Goal: Use online tool/utility: Utilize a website feature to perform a specific function

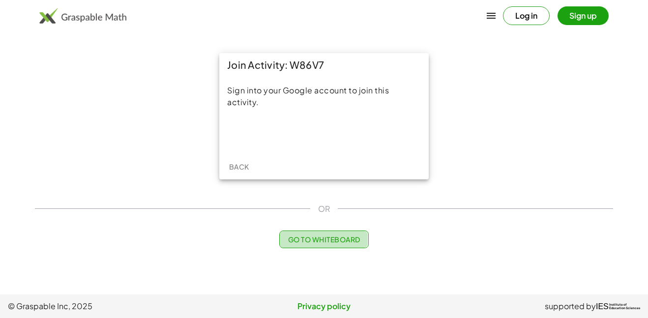
click at [309, 245] on button "Go to Whiteboard" at bounding box center [323, 240] width 89 height 18
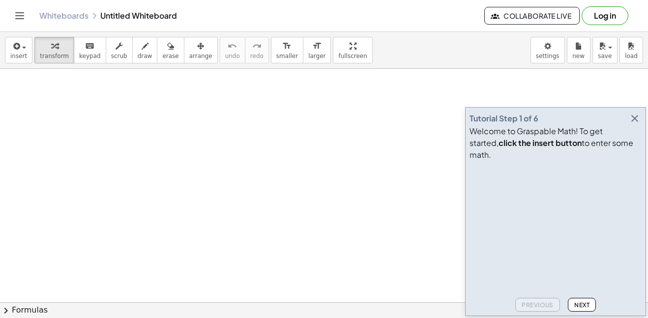
click at [635, 123] on button "button" at bounding box center [635, 119] width 14 height 14
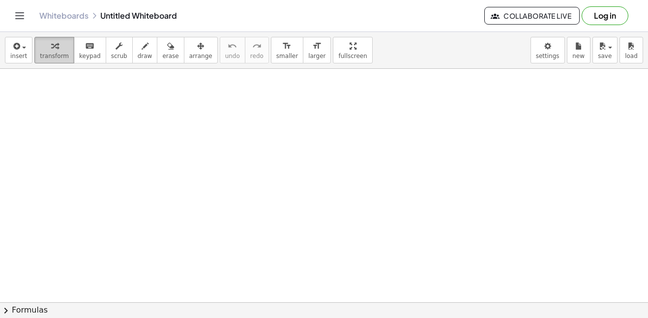
click at [52, 43] on icon "button" at bounding box center [54, 46] width 7 height 12
click at [24, 44] on div "button" at bounding box center [18, 46] width 17 height 12
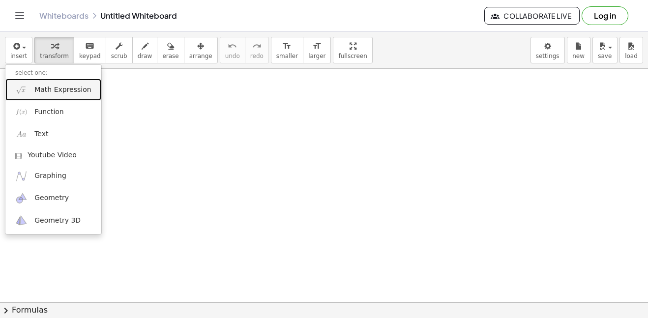
click at [57, 87] on span "Math Expression" at bounding box center [62, 90] width 57 height 10
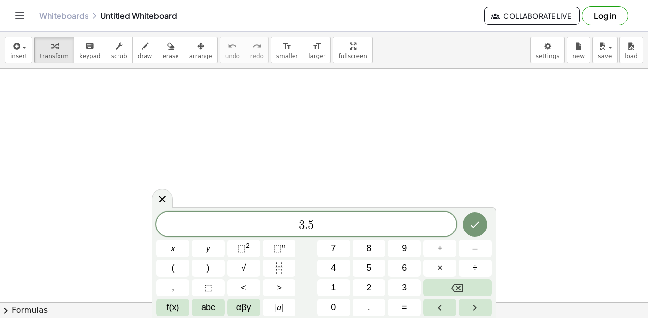
scroll to position [2, 0]
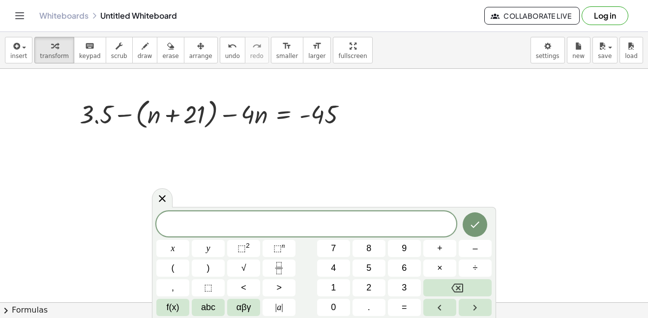
click at [410, 12] on div "Whiteboards Untitled Whiteboard" at bounding box center [261, 16] width 445 height 10
click at [159, 202] on icon at bounding box center [162, 199] width 12 height 12
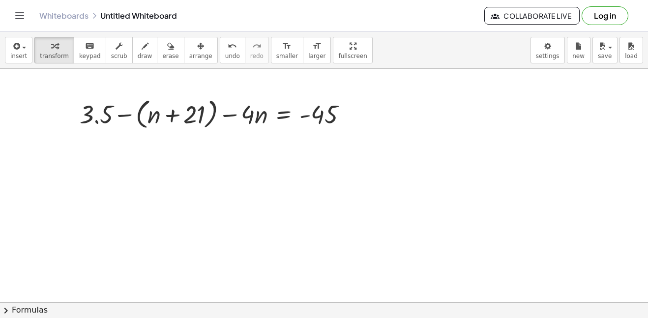
click at [16, 318] on button "chevron_right Formulas" at bounding box center [324, 310] width 648 height 16
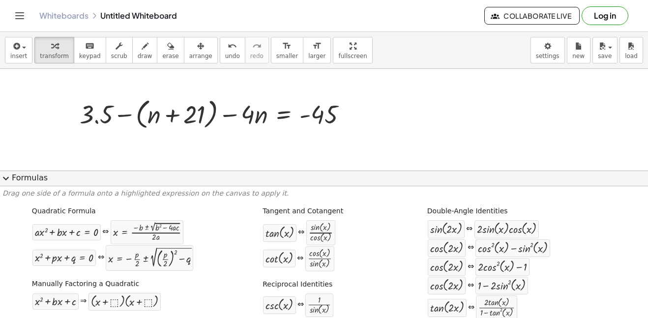
click at [7, 180] on span "expand_more" at bounding box center [6, 179] width 12 height 12
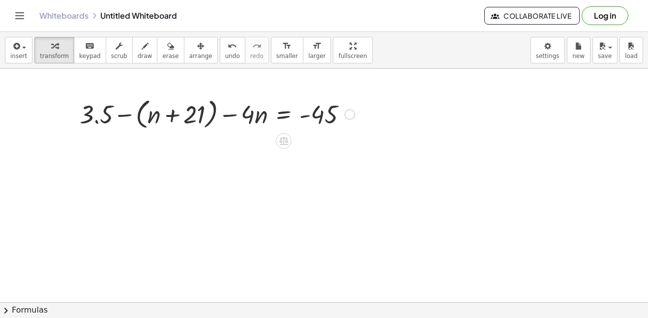
click at [119, 115] on div at bounding box center [217, 113] width 285 height 37
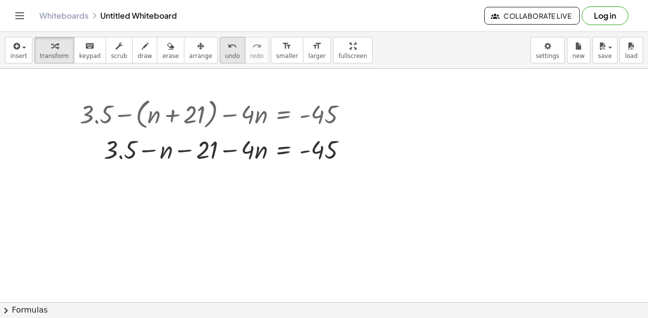
click at [225, 50] on div "undo" at bounding box center [232, 46] width 15 height 12
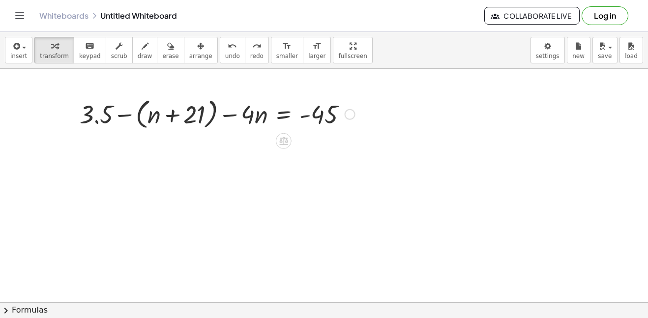
click at [143, 118] on div at bounding box center [217, 113] width 285 height 37
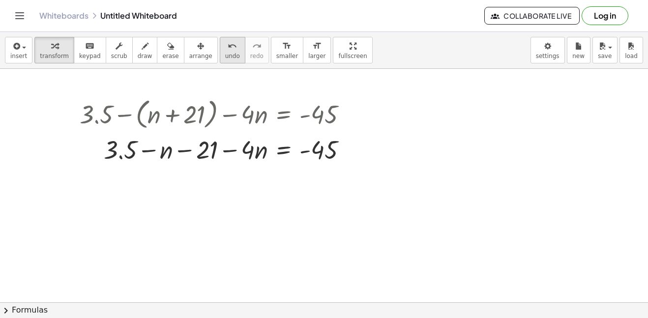
click at [225, 57] on span "undo" at bounding box center [232, 56] width 15 height 7
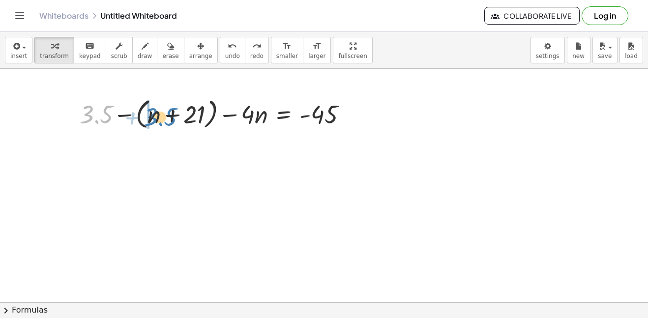
drag, startPoint x: 107, startPoint y: 112, endPoint x: 171, endPoint y: 115, distance: 64.0
click at [171, 115] on div at bounding box center [217, 113] width 285 height 37
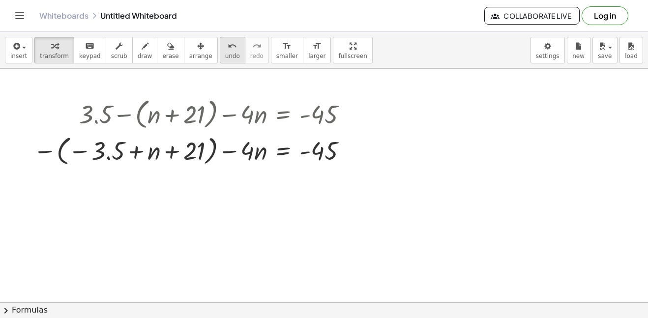
click at [225, 55] on span "undo" at bounding box center [232, 56] width 15 height 7
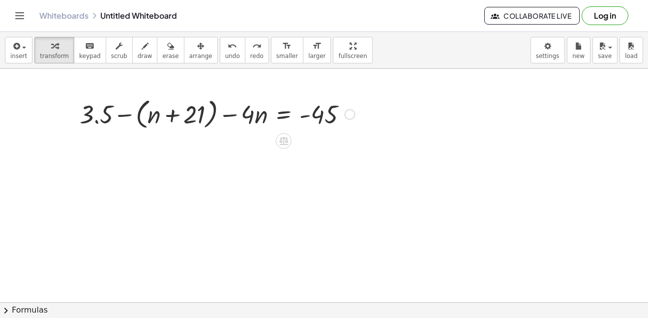
click at [137, 118] on div at bounding box center [217, 113] width 285 height 37
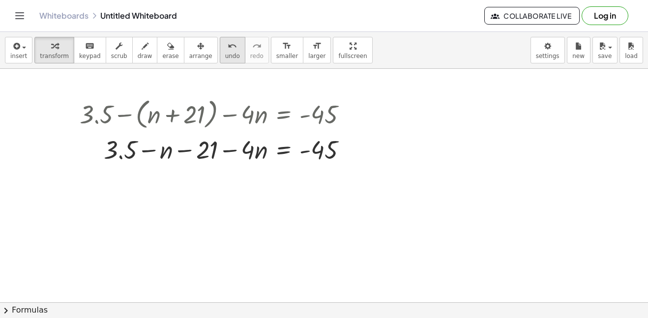
click at [225, 48] on div "undo" at bounding box center [232, 46] width 15 height 12
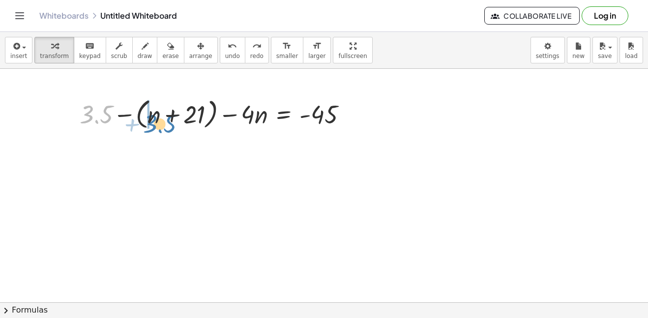
drag, startPoint x: 96, startPoint y: 119, endPoint x: 82, endPoint y: 131, distance: 19.5
click at [82, 131] on div at bounding box center [217, 113] width 285 height 37
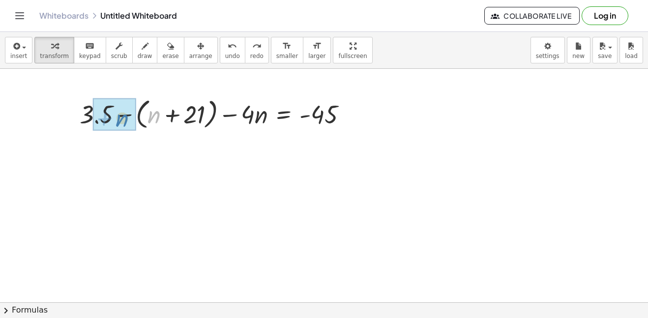
drag, startPoint x: 153, startPoint y: 115, endPoint x: 120, endPoint y: 118, distance: 33.1
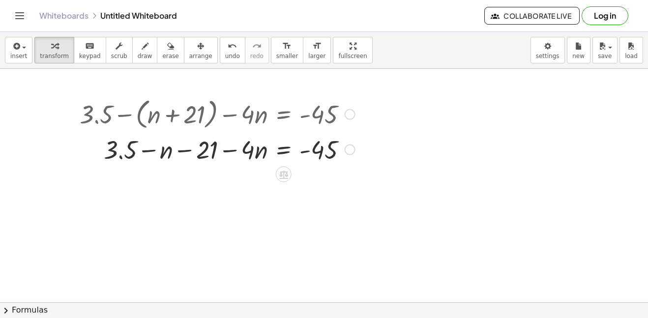
click at [148, 150] on div at bounding box center [217, 148] width 285 height 33
click at [147, 150] on div at bounding box center [217, 148] width 285 height 33
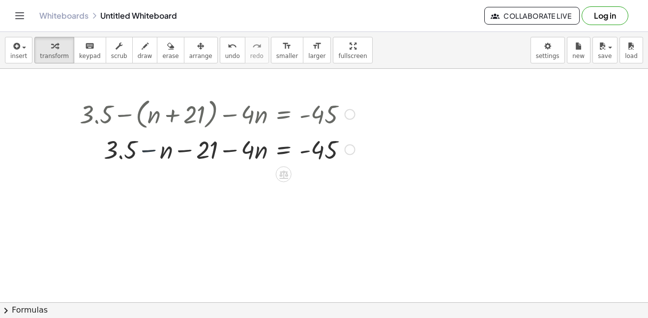
click at [147, 150] on div at bounding box center [217, 148] width 285 height 33
drag, startPoint x: 161, startPoint y: 151, endPoint x: 172, endPoint y: 151, distance: 10.3
click at [172, 151] on div at bounding box center [217, 148] width 285 height 33
click at [225, 53] on span "undo" at bounding box center [232, 56] width 15 height 7
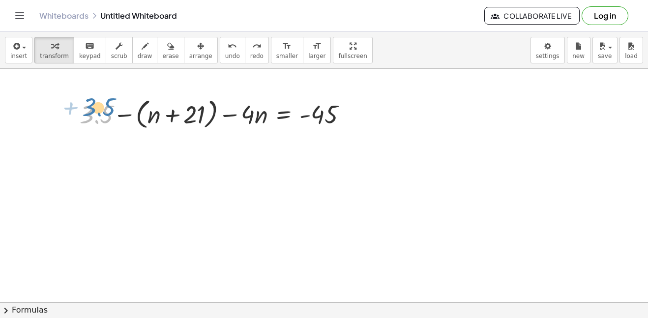
drag, startPoint x: 93, startPoint y: 119, endPoint x: 94, endPoint y: 114, distance: 5.6
click at [94, 114] on div at bounding box center [217, 113] width 285 height 37
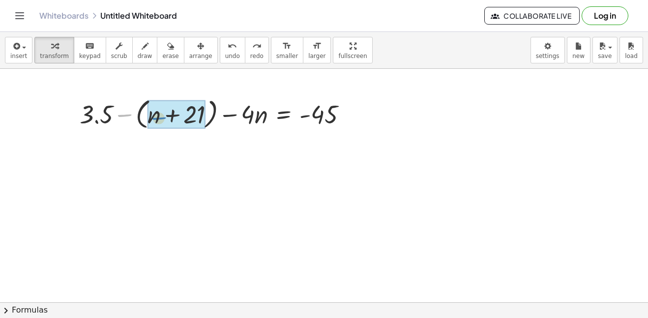
drag, startPoint x: 119, startPoint y: 115, endPoint x: 151, endPoint y: 120, distance: 32.8
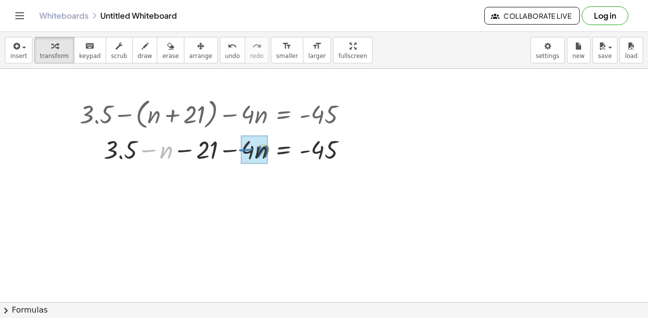
drag, startPoint x: 162, startPoint y: 156, endPoint x: 260, endPoint y: 155, distance: 97.4
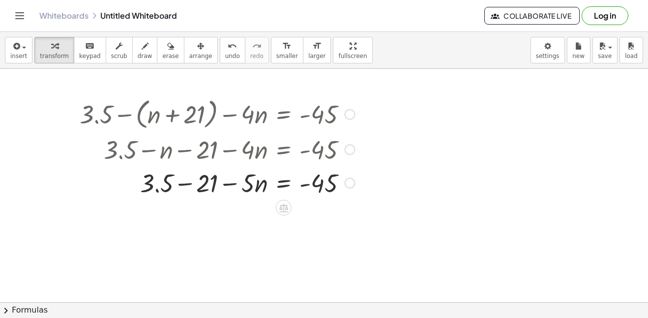
click at [187, 181] on div at bounding box center [217, 182] width 285 height 33
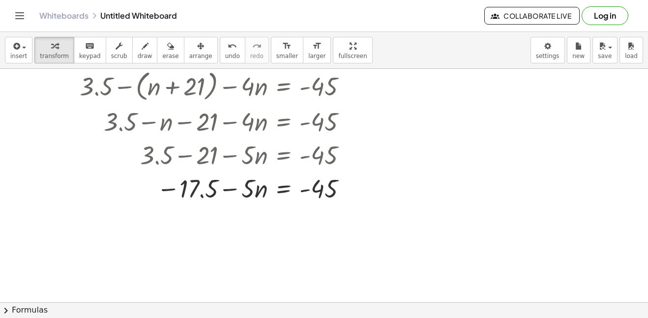
scroll to position [29, 0]
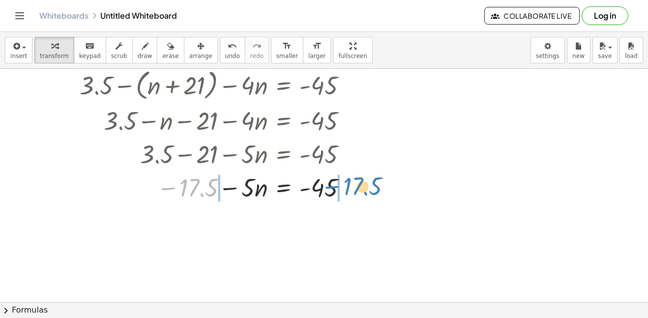
drag, startPoint x: 175, startPoint y: 184, endPoint x: 338, endPoint y: 183, distance: 163.7
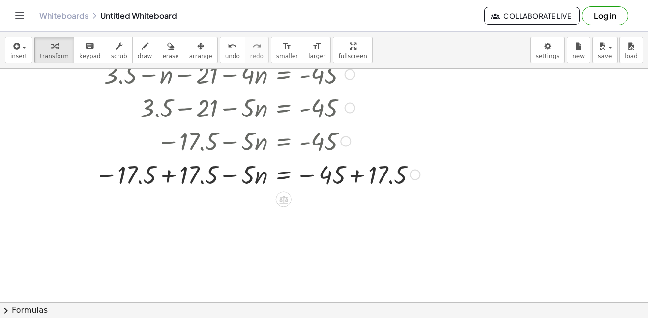
scroll to position [76, 0]
click at [172, 172] on div at bounding box center [250, 173] width 350 height 33
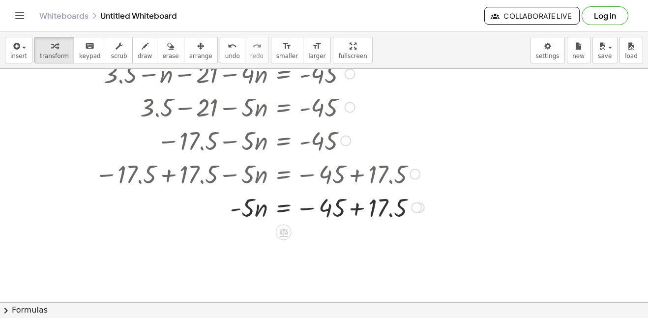
click at [361, 211] on div at bounding box center [252, 206] width 355 height 33
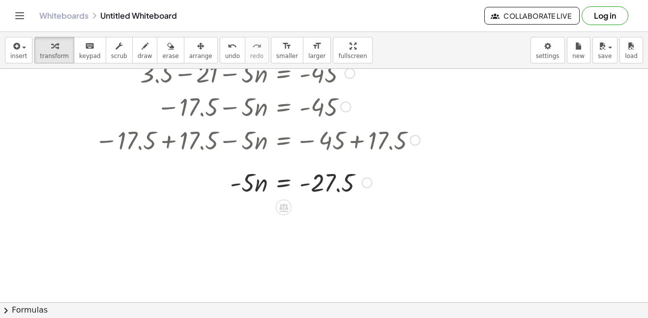
scroll to position [114, 0]
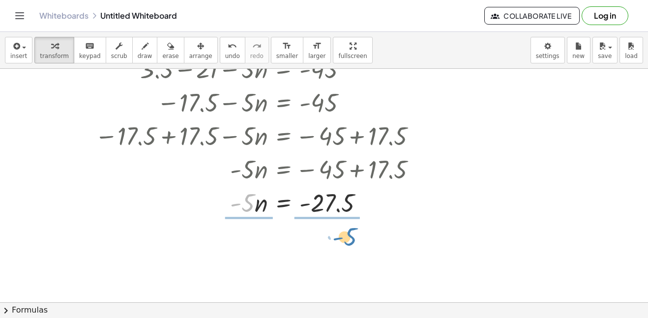
drag, startPoint x: 246, startPoint y: 207, endPoint x: 336, endPoint y: 238, distance: 95.6
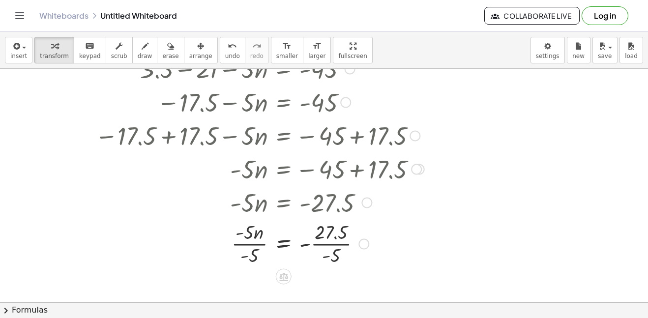
click at [339, 243] on div at bounding box center [252, 242] width 355 height 49
click at [249, 245] on div at bounding box center [252, 242] width 355 height 49
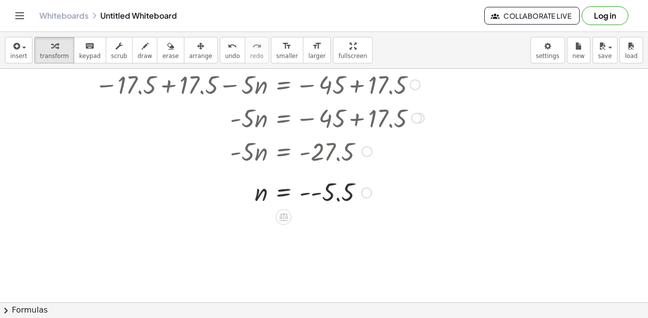
scroll to position [169, 0]
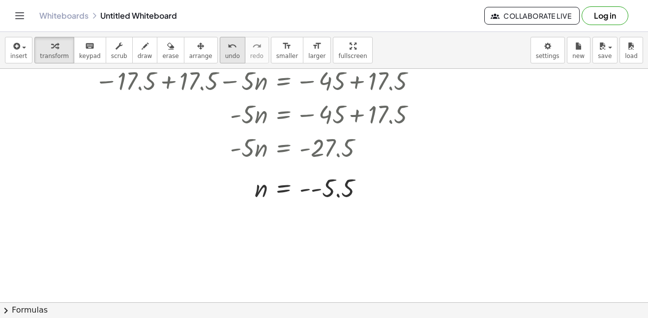
click at [225, 59] on span "undo" at bounding box center [232, 56] width 15 height 7
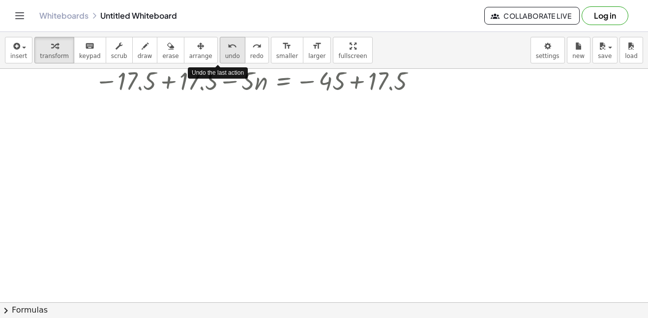
click at [225, 59] on span "undo" at bounding box center [232, 56] width 15 height 7
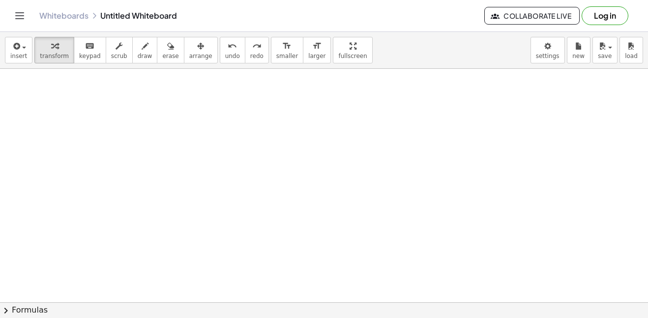
scroll to position [0, 0]
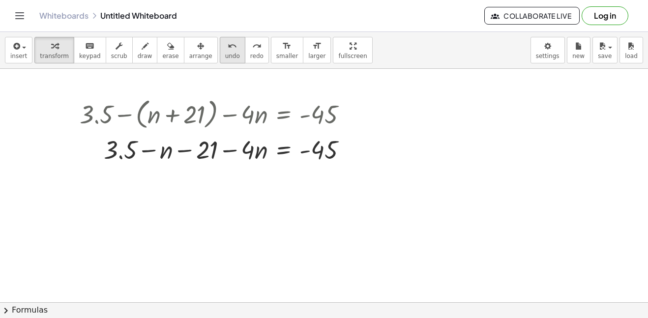
click at [220, 39] on button "undo undo" at bounding box center [233, 50] width 26 height 27
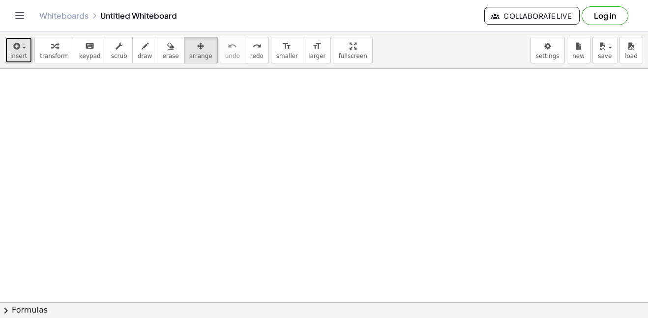
click at [24, 56] on span "insert" at bounding box center [18, 56] width 17 height 7
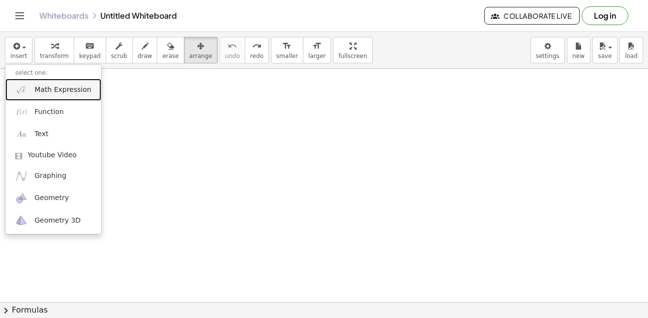
click at [31, 89] on link "Math Expression" at bounding box center [53, 90] width 96 height 22
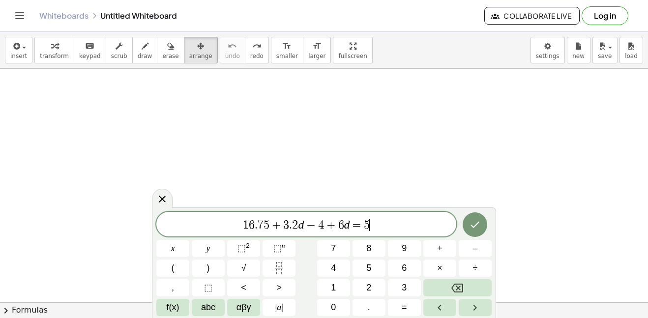
scroll to position [11, 0]
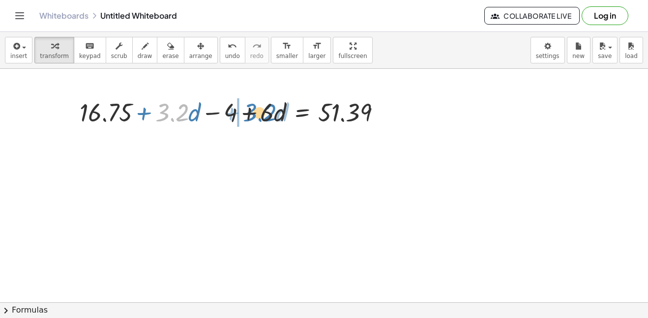
drag, startPoint x: 158, startPoint y: 118, endPoint x: 245, endPoint y: 118, distance: 86.5
click at [245, 118] on div at bounding box center [234, 111] width 319 height 33
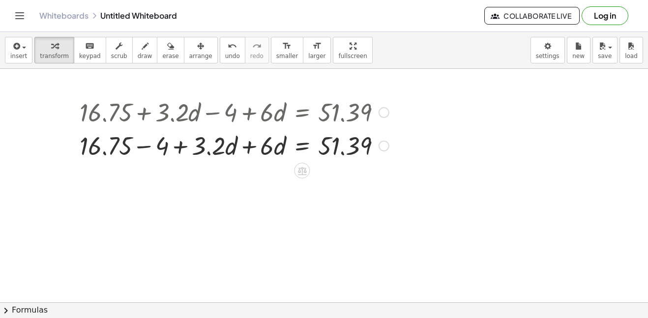
click at [250, 153] on div at bounding box center [234, 144] width 319 height 33
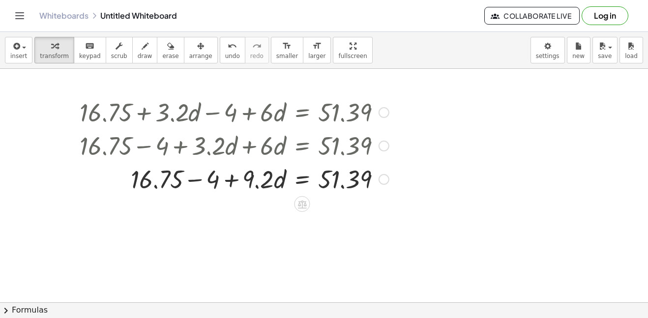
click at [196, 181] on div at bounding box center [234, 178] width 319 height 33
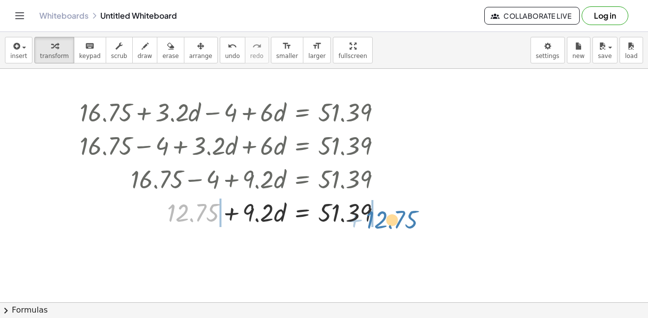
drag, startPoint x: 186, startPoint y: 212, endPoint x: 385, endPoint y: 219, distance: 199.3
click at [385, 219] on div at bounding box center [234, 211] width 319 height 33
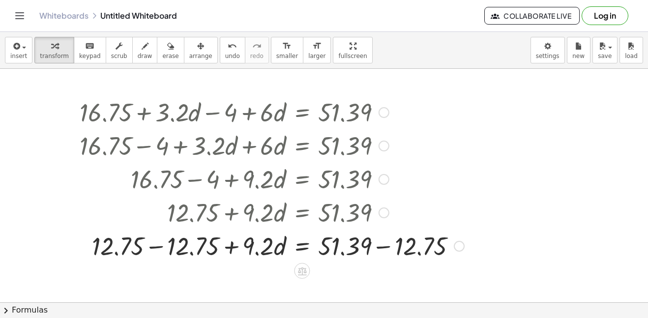
click at [386, 251] on div at bounding box center [272, 245] width 394 height 33
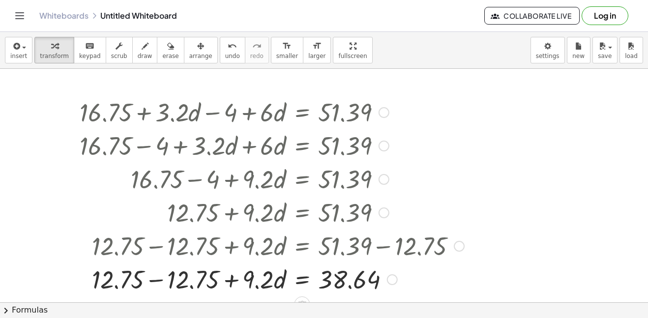
click at [152, 282] on div at bounding box center [272, 278] width 394 height 33
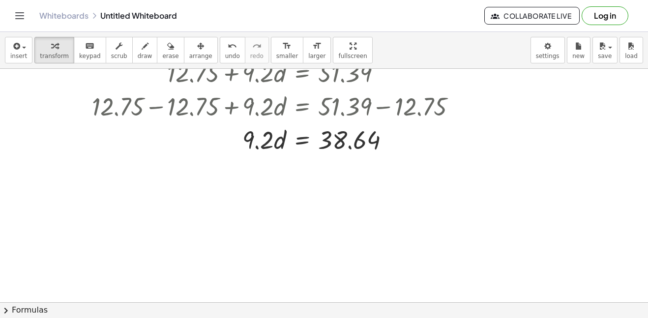
scroll to position [140, 0]
drag, startPoint x: 267, startPoint y: 145, endPoint x: 363, endPoint y: 182, distance: 104.0
click at [363, 182] on div "+ 16.75 + · 3.2 · d − 4 + · 6 · d = 51.39 + 16.75 − 4 + · 3.2 · d + · 6 · d = 5…" at bounding box center [324, 162] width 648 height 467
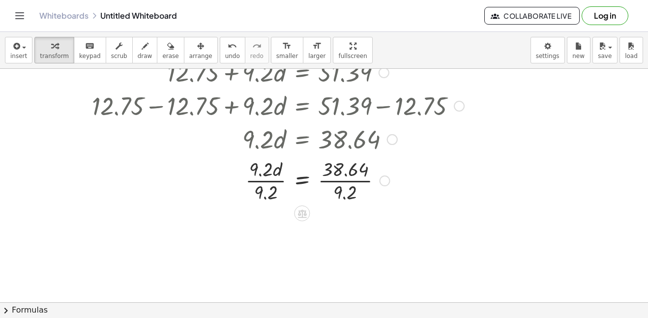
click at [333, 179] on div at bounding box center [272, 179] width 394 height 49
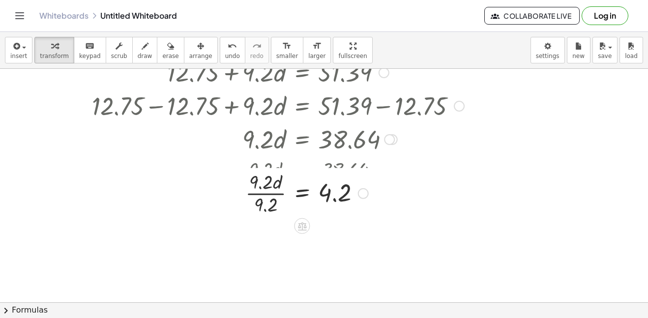
click at [279, 181] on div at bounding box center [283, 179] width 416 height 49
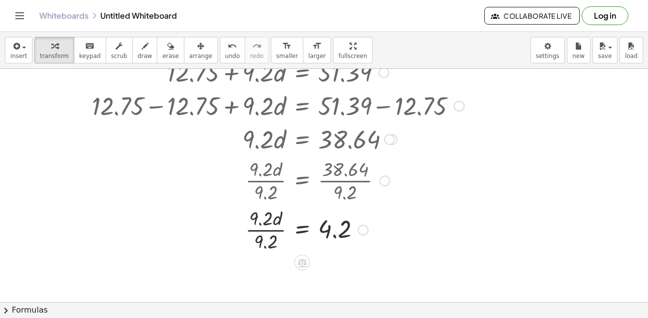
click at [268, 233] on div at bounding box center [272, 229] width 394 height 49
click at [225, 53] on span "undo" at bounding box center [232, 56] width 15 height 7
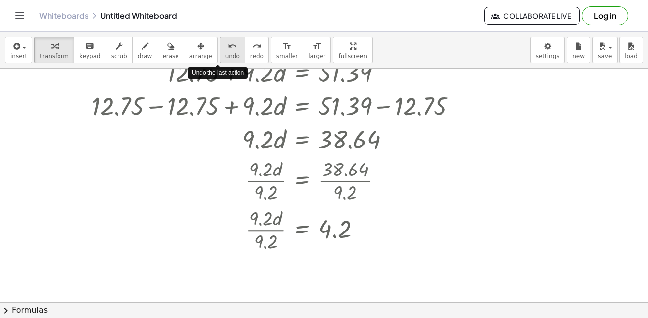
click at [225, 53] on span "undo" at bounding box center [232, 56] width 15 height 7
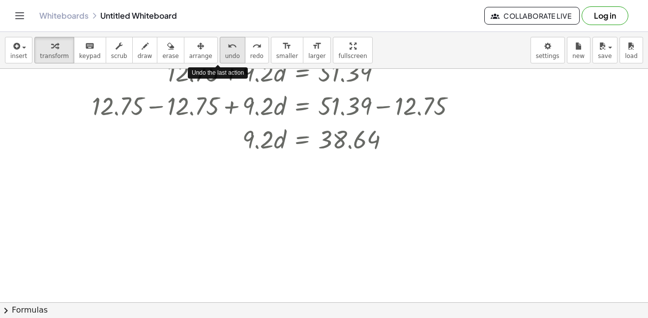
click at [225, 53] on span "undo" at bounding box center [232, 56] width 15 height 7
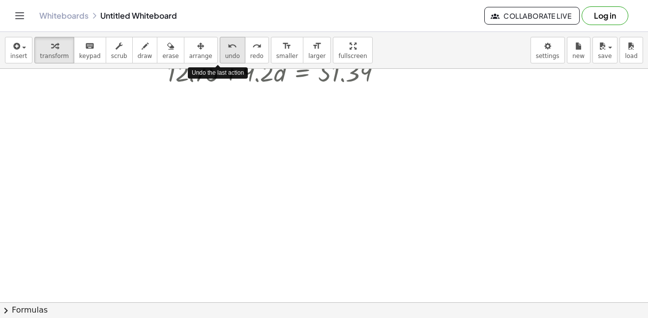
click at [225, 53] on span "undo" at bounding box center [232, 56] width 15 height 7
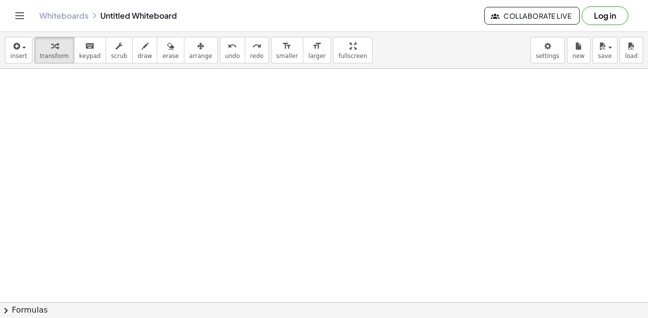
scroll to position [0, 0]
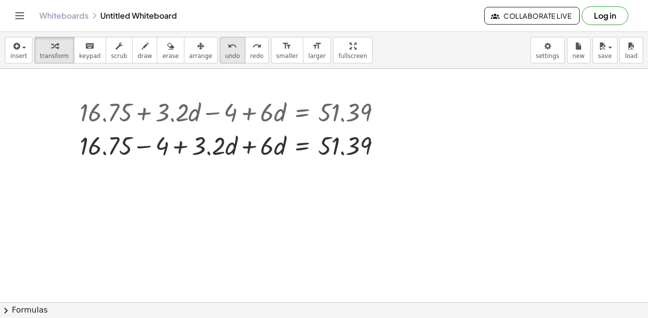
click at [222, 60] on button "undo undo" at bounding box center [233, 50] width 26 height 27
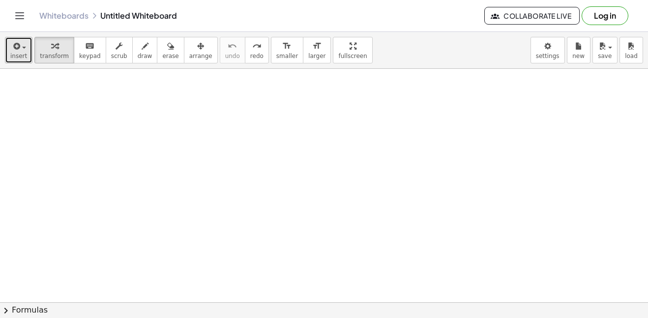
click at [22, 50] on div "button" at bounding box center [18, 46] width 17 height 12
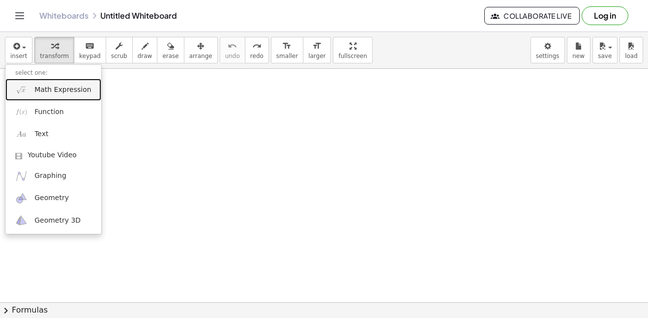
click at [73, 98] on link "Math Expression" at bounding box center [53, 90] width 96 height 22
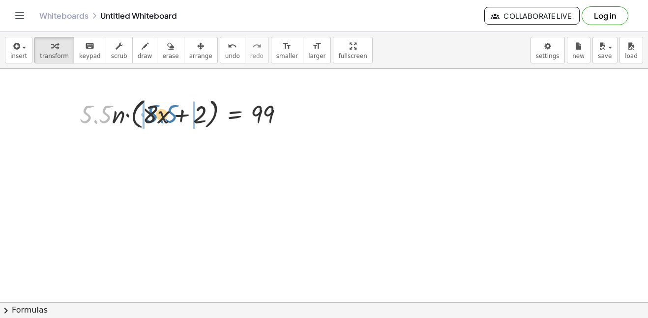
drag, startPoint x: 100, startPoint y: 113, endPoint x: 165, endPoint y: 116, distance: 65.0
click at [165, 116] on div at bounding box center [186, 113] width 222 height 37
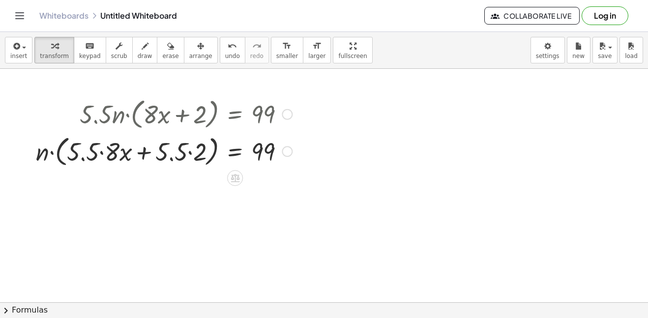
click at [189, 151] on div at bounding box center [164, 150] width 266 height 37
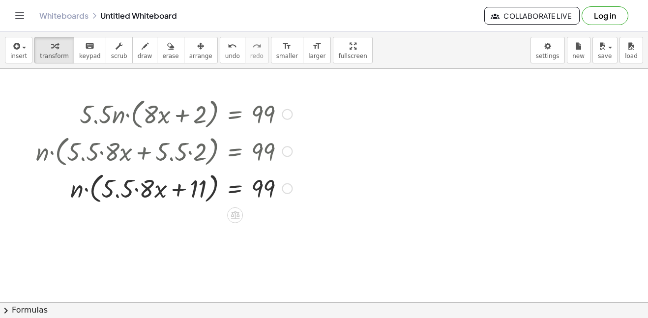
click at [138, 191] on div at bounding box center [164, 187] width 266 height 37
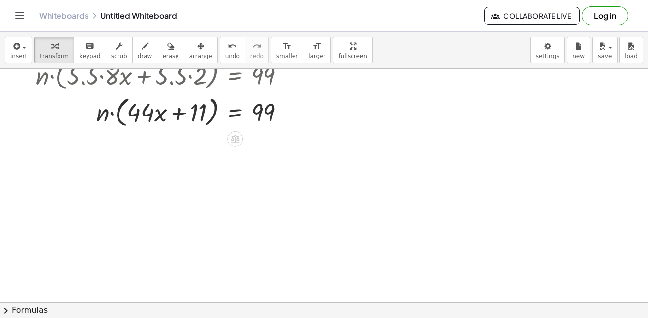
scroll to position [78, 0]
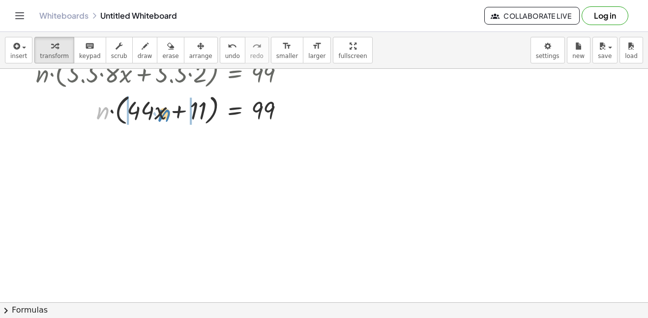
drag, startPoint x: 104, startPoint y: 112, endPoint x: 167, endPoint y: 117, distance: 63.1
click at [167, 117] on div at bounding box center [164, 109] width 266 height 37
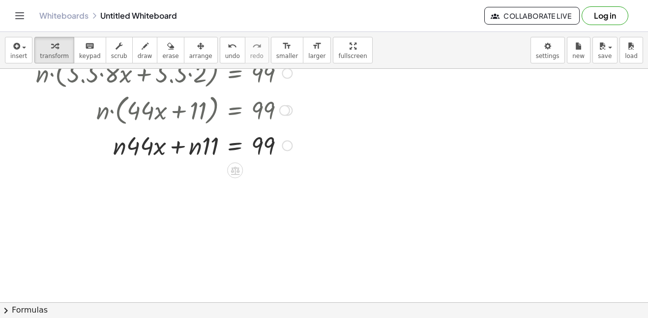
click at [122, 150] on div at bounding box center [164, 144] width 266 height 33
click at [104, 128] on div at bounding box center [164, 144] width 266 height 33
click at [220, 60] on button "undo undo" at bounding box center [233, 50] width 26 height 27
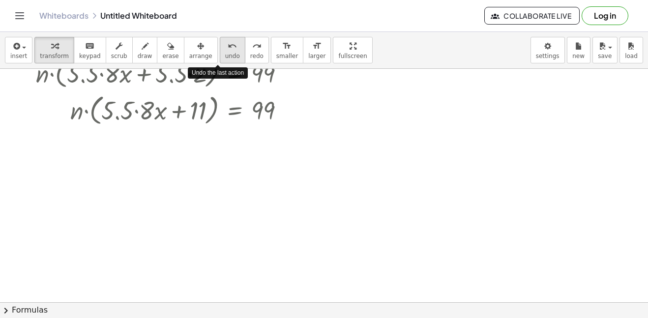
click at [220, 60] on button "undo undo" at bounding box center [233, 50] width 26 height 27
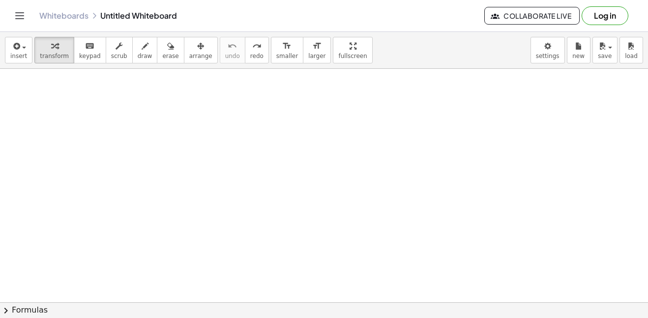
scroll to position [0, 0]
click at [8, 49] on button "insert" at bounding box center [19, 50] width 28 height 27
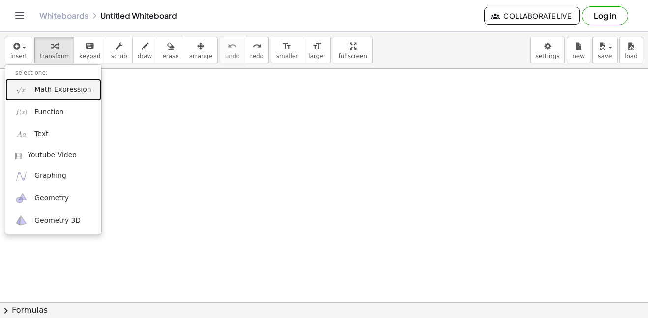
click at [70, 98] on link "Math Expression" at bounding box center [53, 90] width 96 height 22
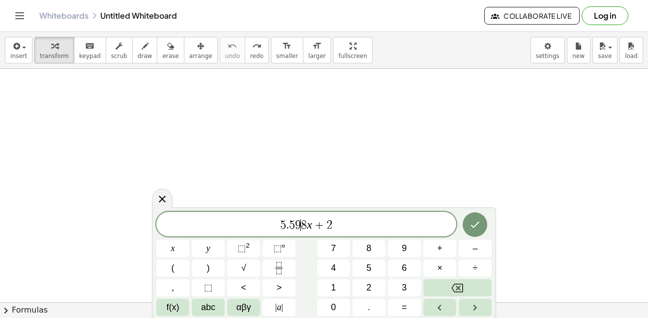
click at [302, 224] on span "8" at bounding box center [304, 225] width 6 height 12
click at [331, 224] on span ")" at bounding box center [332, 224] width 6 height 14
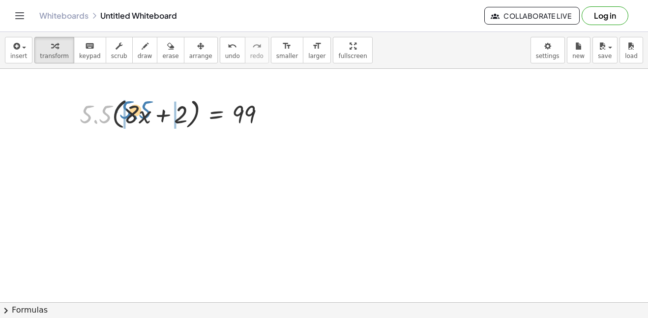
drag, startPoint x: 103, startPoint y: 120, endPoint x: 144, endPoint y: 118, distance: 40.4
click at [144, 118] on div at bounding box center [177, 113] width 204 height 37
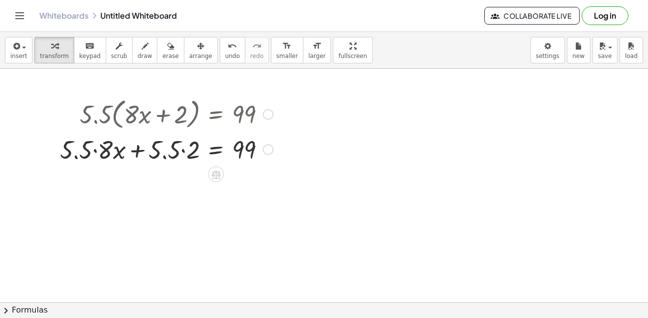
click at [185, 150] on div at bounding box center [166, 148] width 223 height 33
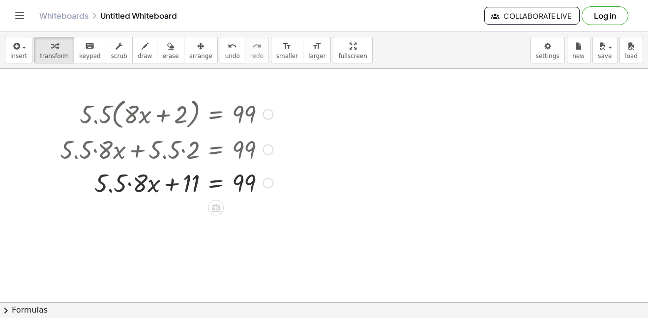
click at [129, 185] on div at bounding box center [166, 182] width 223 height 33
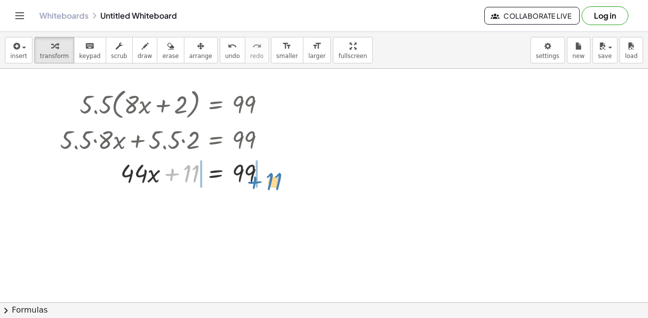
drag, startPoint x: 171, startPoint y: 176, endPoint x: 257, endPoint y: 181, distance: 86.2
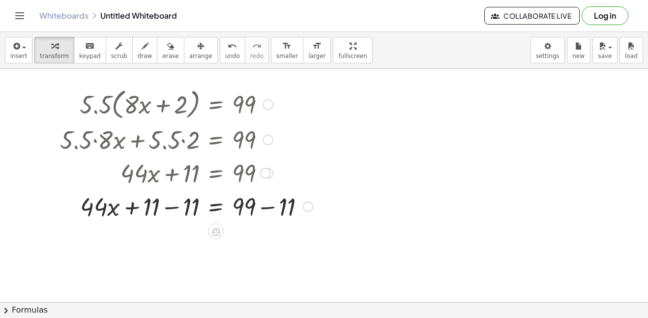
click at [173, 211] on div at bounding box center [186, 205] width 263 height 33
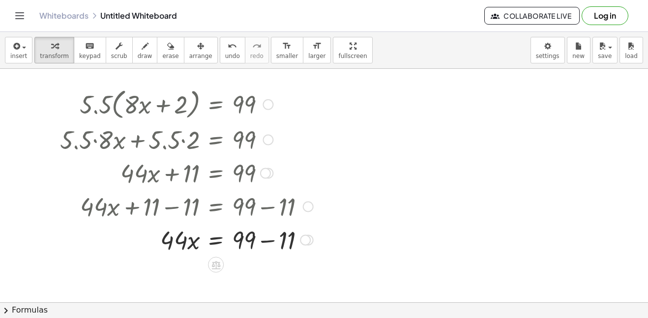
click at [273, 240] on div at bounding box center [186, 239] width 263 height 33
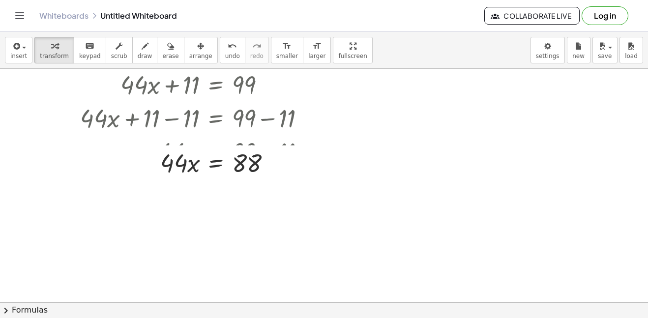
scroll to position [122, 0]
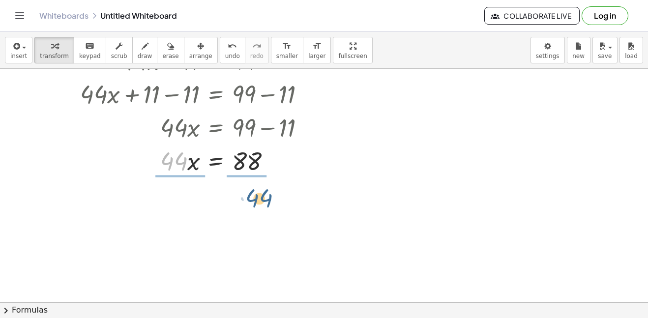
drag, startPoint x: 177, startPoint y: 165, endPoint x: 263, endPoint y: 202, distance: 93.8
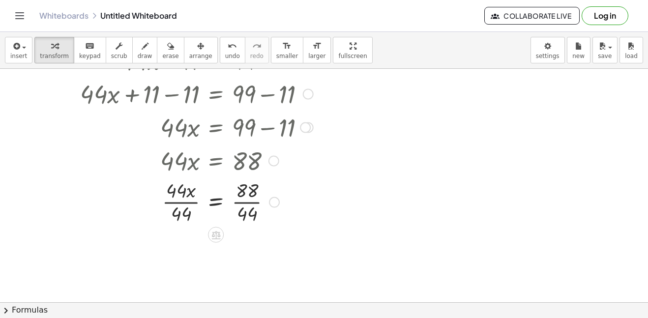
click at [179, 202] on div at bounding box center [186, 201] width 263 height 49
click at [252, 202] on div at bounding box center [174, 201] width 288 height 49
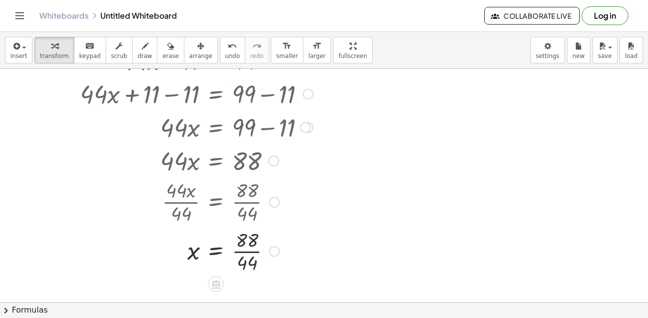
click at [241, 253] on div at bounding box center [186, 250] width 263 height 49
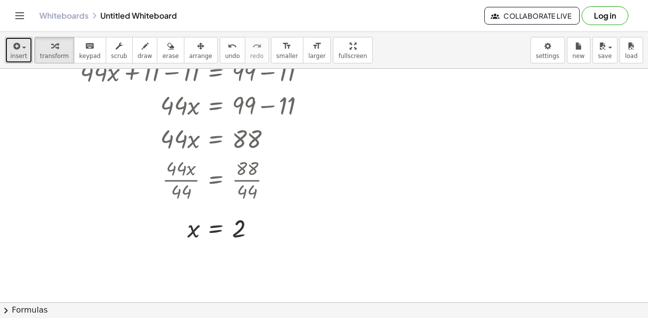
click at [13, 46] on icon "button" at bounding box center [15, 46] width 9 height 12
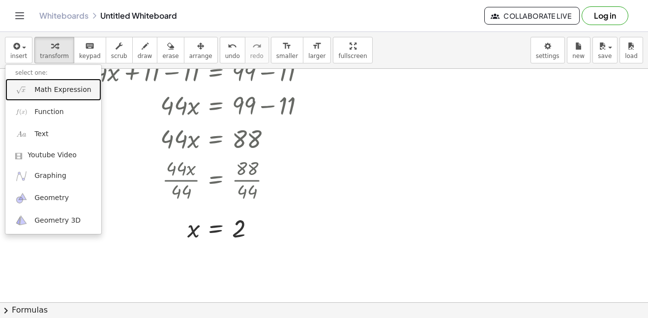
click at [38, 96] on link "Math Expression" at bounding box center [53, 90] width 96 height 22
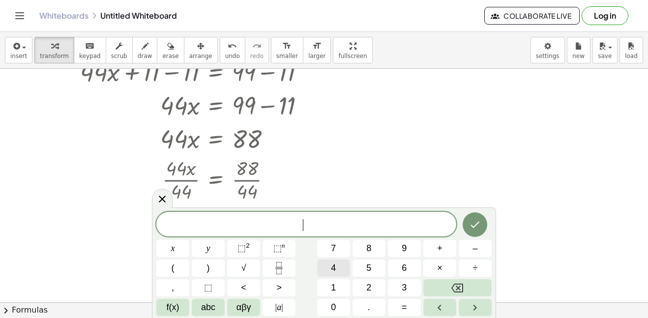
click at [332, 273] on span "4" at bounding box center [333, 268] width 5 height 13
click at [360, 267] on button "5" at bounding box center [369, 268] width 33 height 17
click at [204, 254] on button "y" at bounding box center [208, 248] width 33 height 17
click at [436, 254] on button "+" at bounding box center [439, 248] width 33 height 17
click at [412, 261] on button "6" at bounding box center [404, 268] width 33 height 17
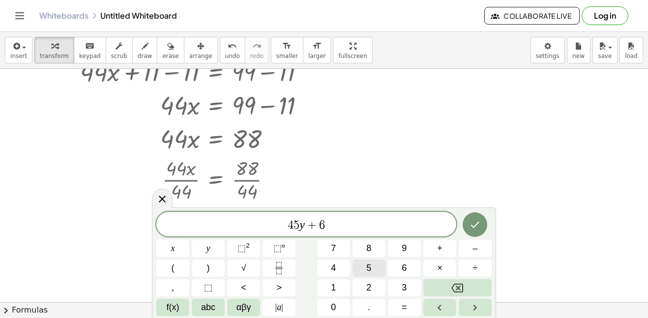
click at [369, 266] on span "5" at bounding box center [368, 268] width 5 height 13
click at [278, 244] on span "⬚" at bounding box center [277, 248] width 8 height 10
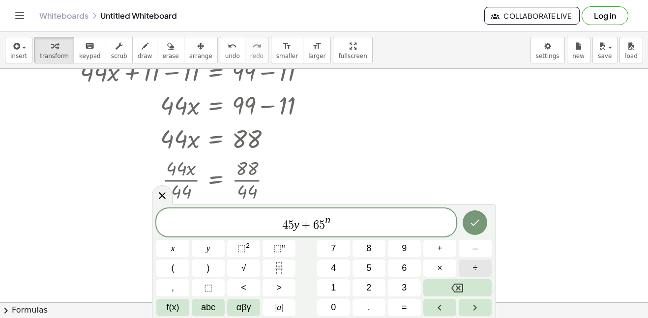
click at [470, 269] on button "÷" at bounding box center [475, 268] width 33 height 17
click at [412, 267] on button "6" at bounding box center [404, 268] width 33 height 17
click at [480, 312] on icon "Right arrow" at bounding box center [475, 308] width 12 height 12
click at [443, 306] on icon "Left arrow" at bounding box center [440, 308] width 12 height 12
click at [478, 310] on icon "Right arrow" at bounding box center [475, 308] width 12 height 12
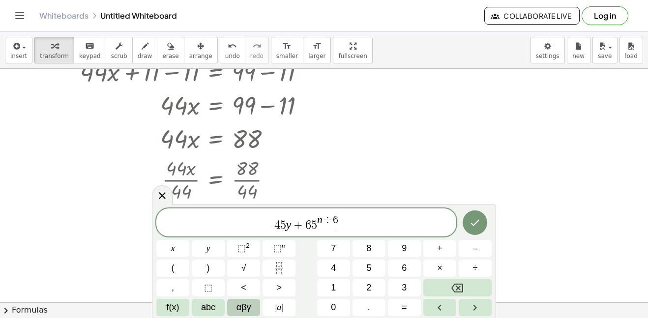
click at [238, 302] on span "αβγ" at bounding box center [244, 307] width 15 height 13
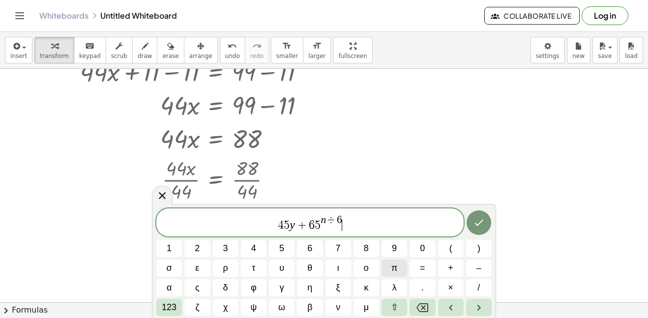
click at [396, 265] on span "π" at bounding box center [394, 268] width 6 height 13
click at [449, 284] on span "×" at bounding box center [450, 287] width 5 height 13
click at [309, 252] on span "6" at bounding box center [309, 248] width 5 height 13
click at [283, 250] on span "5" at bounding box center [281, 248] width 5 height 13
click at [176, 271] on button "σ" at bounding box center [169, 268] width 26 height 17
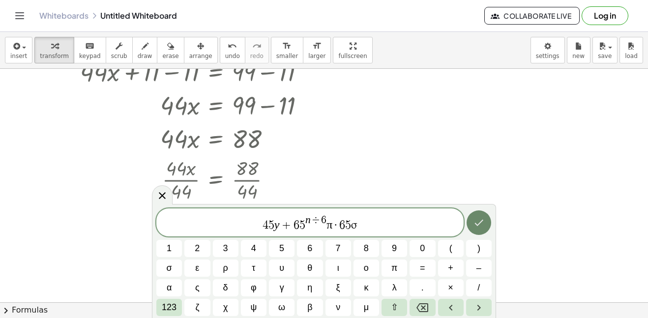
click at [485, 222] on button "Done" at bounding box center [479, 222] width 25 height 25
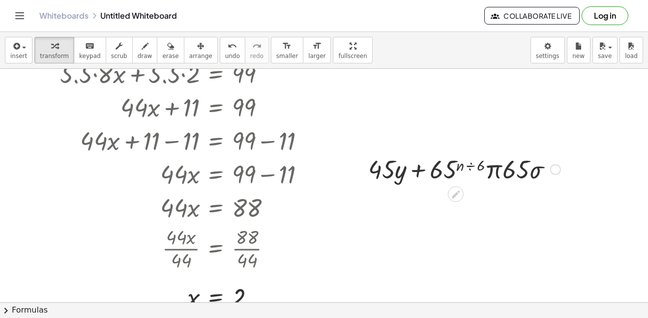
scroll to position [75, 0]
click at [395, 178] on div at bounding box center [464, 168] width 202 height 33
click at [461, 166] on div at bounding box center [464, 168] width 202 height 33
click at [468, 168] on div at bounding box center [464, 168] width 202 height 33
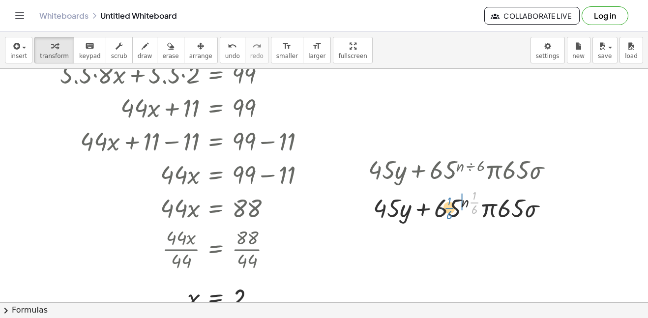
drag, startPoint x: 474, startPoint y: 203, endPoint x: 449, endPoint y: 208, distance: 25.3
click at [449, 208] on div at bounding box center [464, 205] width 202 height 38
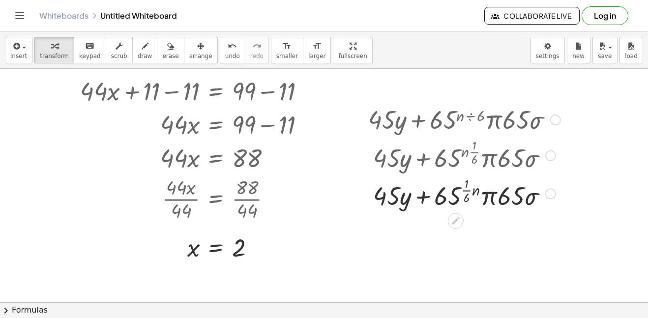
scroll to position [126, 0]
click at [465, 196] on div at bounding box center [464, 193] width 202 height 38
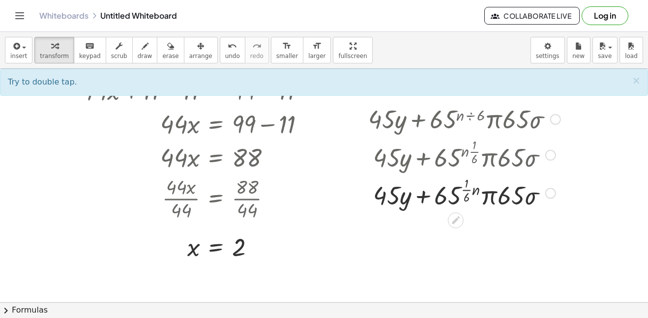
click at [460, 195] on div at bounding box center [464, 193] width 202 height 38
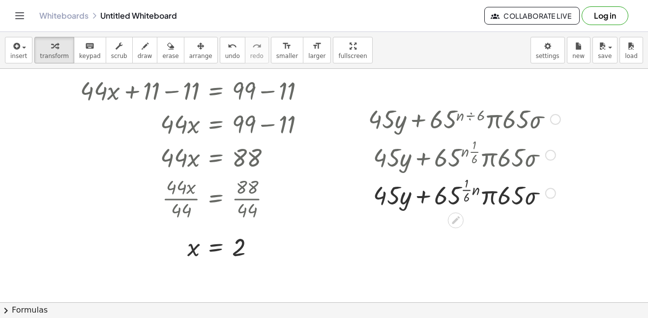
click at [460, 188] on div at bounding box center [464, 193] width 202 height 38
click at [456, 194] on div at bounding box center [464, 193] width 202 height 38
click at [449, 197] on div at bounding box center [464, 193] width 202 height 38
click at [468, 186] on div at bounding box center [464, 193] width 202 height 38
click at [473, 188] on div at bounding box center [464, 193] width 202 height 38
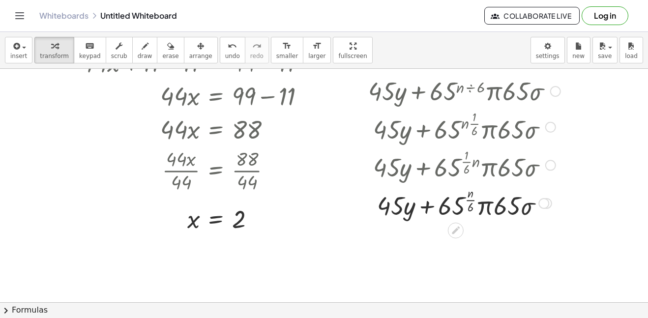
scroll to position [166, 0]
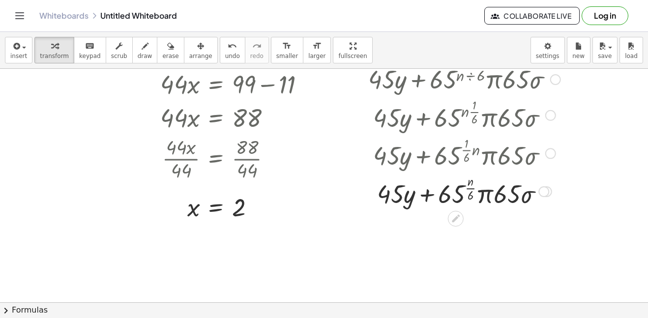
click at [493, 197] on div at bounding box center [464, 191] width 202 height 38
click at [487, 196] on div at bounding box center [464, 191] width 202 height 38
click at [505, 189] on div at bounding box center [464, 191] width 202 height 38
drag, startPoint x: 517, startPoint y: 194, endPoint x: 496, endPoint y: 196, distance: 21.2
click at [496, 196] on div at bounding box center [464, 191] width 202 height 38
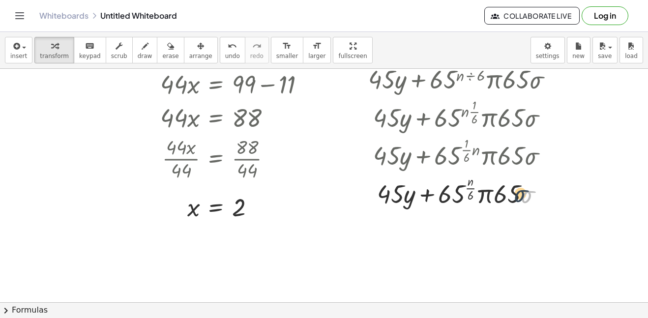
drag, startPoint x: 529, startPoint y: 200, endPoint x: 510, endPoint y: 198, distance: 18.8
click at [510, 198] on div at bounding box center [464, 191] width 202 height 38
click at [495, 197] on div at bounding box center [464, 191] width 202 height 38
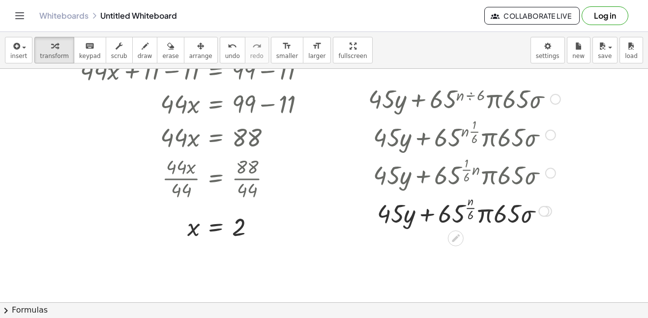
scroll to position [0, 0]
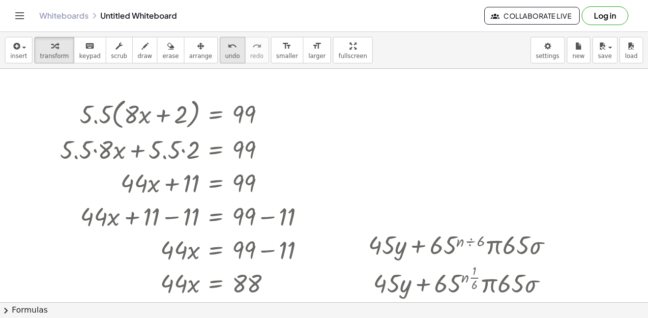
click at [227, 47] on button "undo undo" at bounding box center [233, 50] width 26 height 27
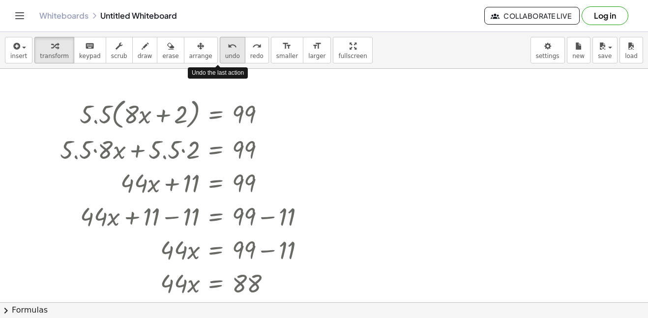
click at [227, 47] on button "undo undo" at bounding box center [233, 50] width 26 height 27
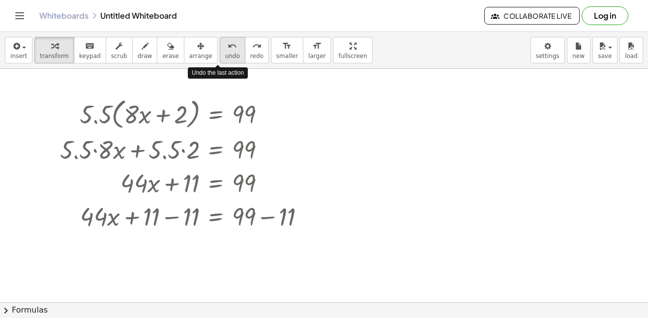
click at [227, 47] on button "undo undo" at bounding box center [233, 50] width 26 height 27
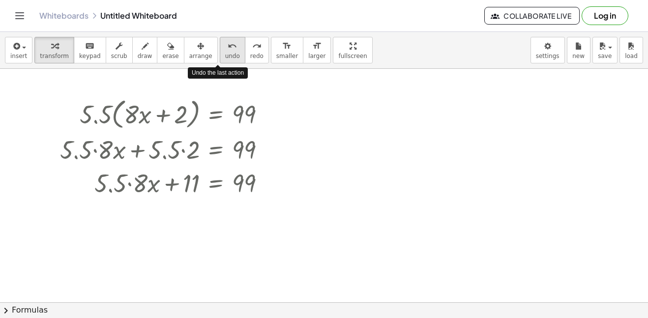
click at [227, 47] on button "undo undo" at bounding box center [233, 50] width 26 height 27
